Goal: Information Seeking & Learning: Learn about a topic

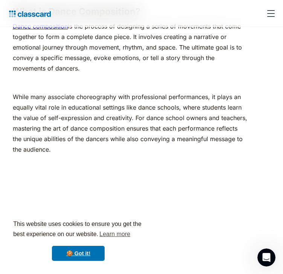
scroll to position [699, 0]
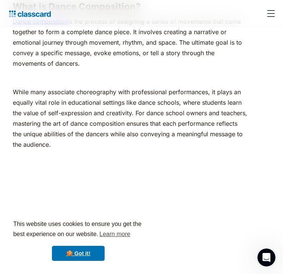
drag, startPoint x: 174, startPoint y: 119, endPoint x: 54, endPoint y: 69, distance: 129.7
copy p "Dance composition is the process of designing a series of movements that come t…"
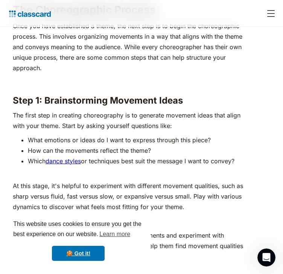
scroll to position [1386, 0]
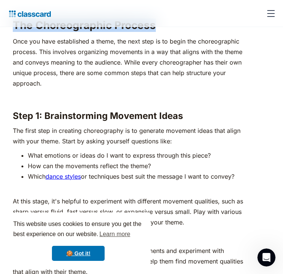
drag, startPoint x: 197, startPoint y: 76, endPoint x: 58, endPoint y: 77, distance: 139.0
click at [58, 32] on strong "The Choreographic Process" at bounding box center [84, 25] width 143 height 13
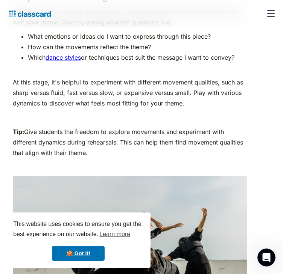
scroll to position [1536, 0]
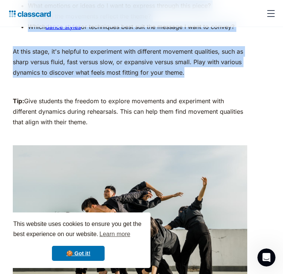
drag, startPoint x: 57, startPoint y: 76, endPoint x: 204, endPoint y: 175, distance: 177.8
click at [204, 175] on div "Have you ever seen a dance performance so good that you were in awe for several…" at bounding box center [130, 271] width 234 height 2825
copy div "The Choreographic Process Once you have established a theme, the next step is t…"
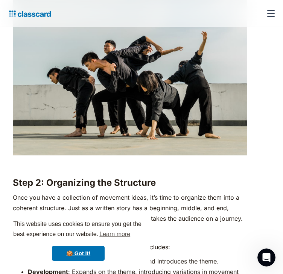
scroll to position [1692, 0]
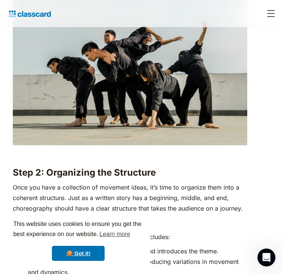
drag, startPoint x: 57, startPoint y: 48, endPoint x: 81, endPoint y: 79, distance: 38.5
copy p "Tip: Give students the freedom to explore movements and experiment with differe…"
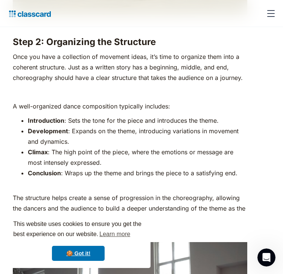
scroll to position [1838, 0]
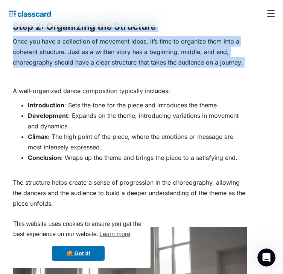
drag, startPoint x: 58, startPoint y: 99, endPoint x: 112, endPoint y: 167, distance: 86.7
click at [114, 82] on p "‍" at bounding box center [130, 76] width 234 height 11
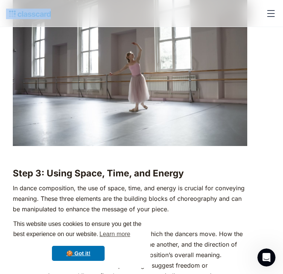
scroll to position [2039, 0]
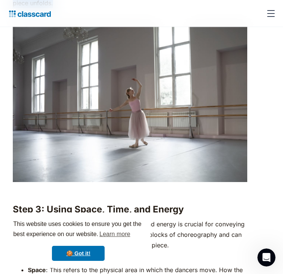
drag, startPoint x: 58, startPoint y: 101, endPoint x: 114, endPoint y: 127, distance: 61.5
copy div "Step 2: Organizing the Structure Once you have a collection of movement ideas, …"
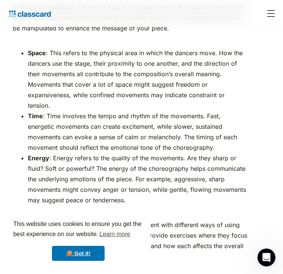
scroll to position [2261, 0]
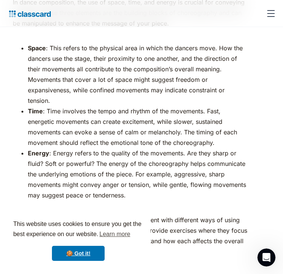
click at [146, 39] on p "In dance composition, the use of space, time, and energy is crucial for conveyi…" at bounding box center [130, 18] width 234 height 42
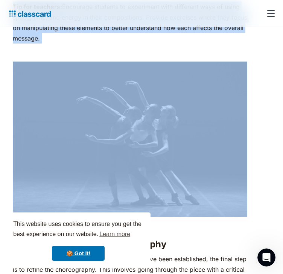
scroll to position [2526, 0]
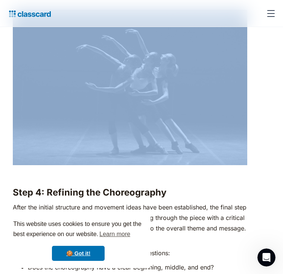
drag, startPoint x: 57, startPoint y: 72, endPoint x: 138, endPoint y: 142, distance: 107.4
copy div "Lore 5: Ipsum Dolor, Sita, con Adipis El seddo eiusmodtemp, inc utl et dolor, m…"
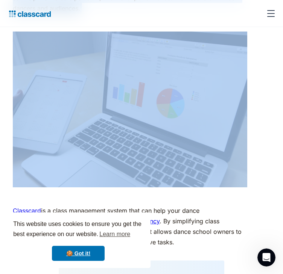
scroll to position [2993, 0]
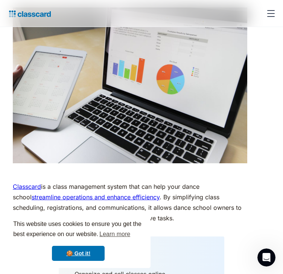
drag, startPoint x: 56, startPoint y: 107, endPoint x: 107, endPoint y: 165, distance: 77.2
copy div "Lore 9: Ipsumdol sit Ametconsecte Adipi eli seddoei temporinc utl etdolore magn…"
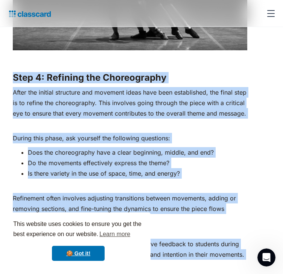
scroll to position [2636, 0]
